Goal: Obtain resource: Obtain resource

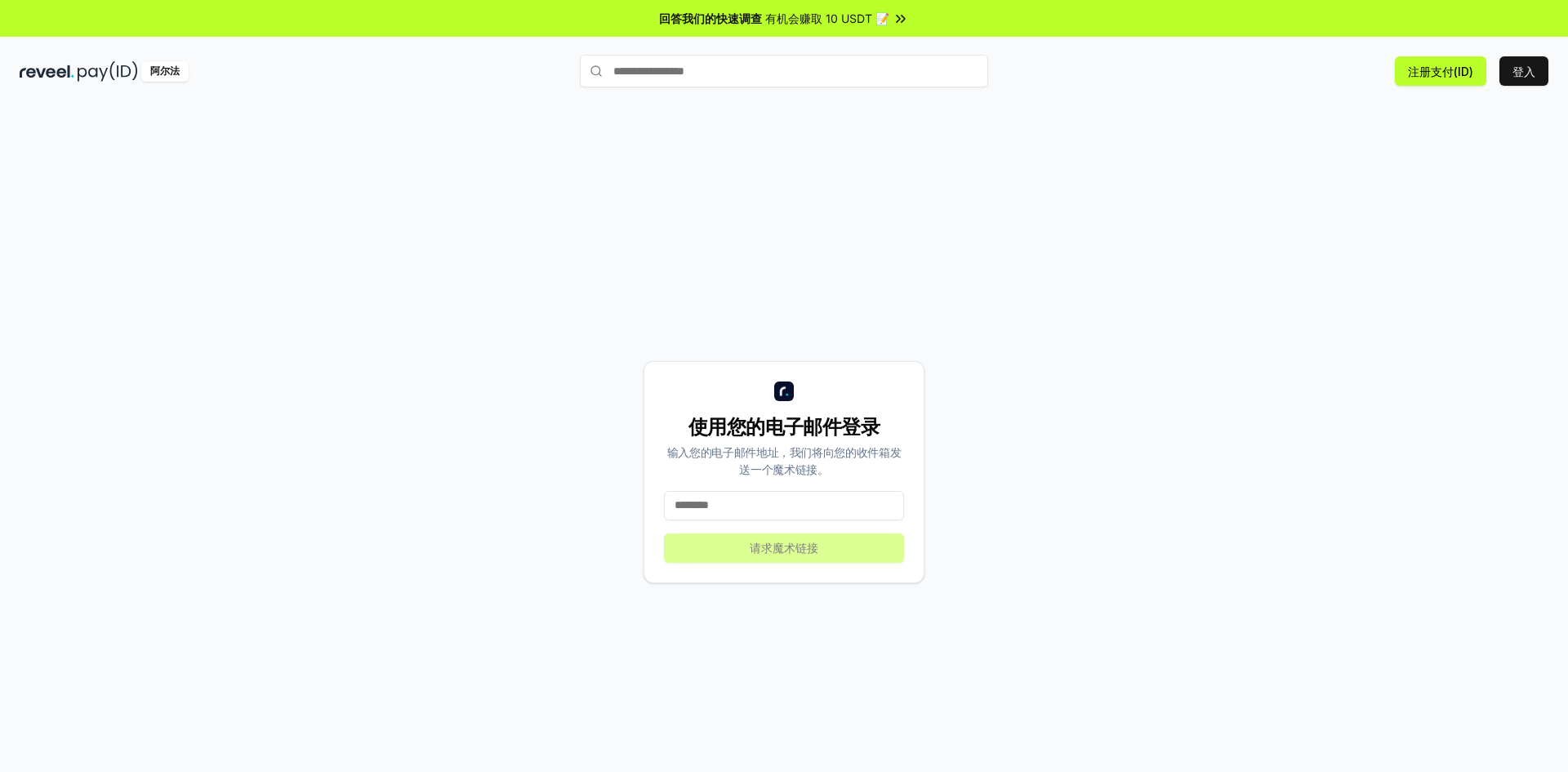
click at [799, 499] on input at bounding box center [784, 505] width 241 height 29
click at [1054, 249] on div "使用您的电子邮件登录 输入您的电子邮件地址，我们将向您的收件箱发送一个魔术链接。 请求魔术链接" at bounding box center [784, 472] width 1529 height 693
click at [722, 101] on div "使用您的电子邮件登录 输入您的电子邮件地址，我们将向您的收件箱发送一个魔术链接。 请求魔术链接" at bounding box center [784, 455] width 1568 height 727
click at [739, 73] on input "text" at bounding box center [783, 71] width 408 height 32
click at [739, 74] on input "text" at bounding box center [783, 71] width 408 height 32
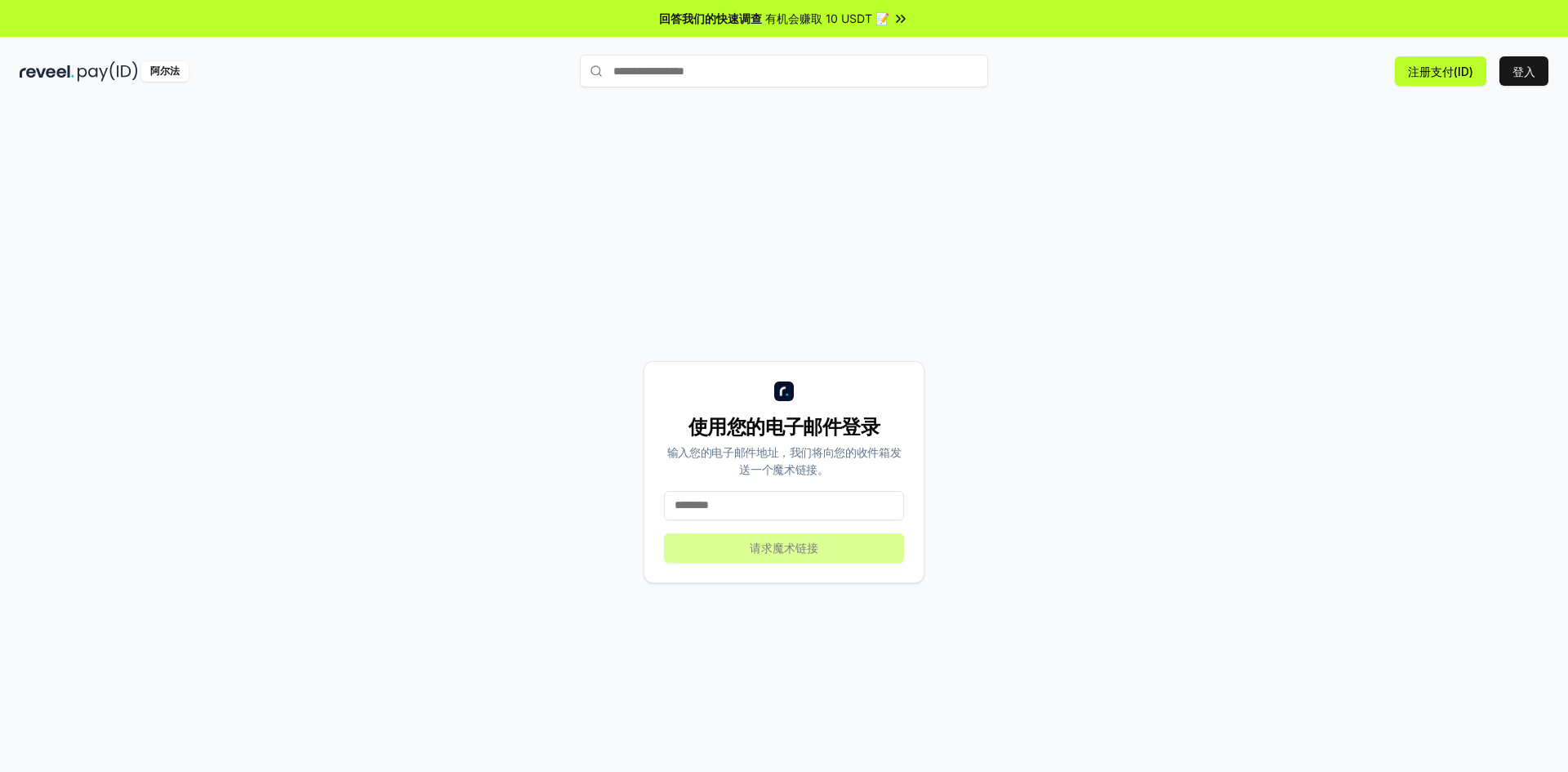
click at [727, 170] on div "使用您的电子邮件登录 输入您的电子邮件地址，我们将向您的收件箱发送一个魔术链接。 请求魔术链接" at bounding box center [784, 472] width 1529 height 693
click at [840, 16] on font "有机会赚取 10 USDT 📝" at bounding box center [827, 18] width 124 height 14
drag, startPoint x: 807, startPoint y: 249, endPoint x: 793, endPoint y: 247, distance: 14.1
click at [793, 247] on div "使用您的电子邮件登录 输入您的电子邮件地址，我们将向您的收件箱发送一个魔术链接。 请求魔术链接" at bounding box center [784, 472] width 1529 height 693
click at [98, 72] on img at bounding box center [108, 72] width 61 height 21
